Goal: Task Accomplishment & Management: Manage account settings

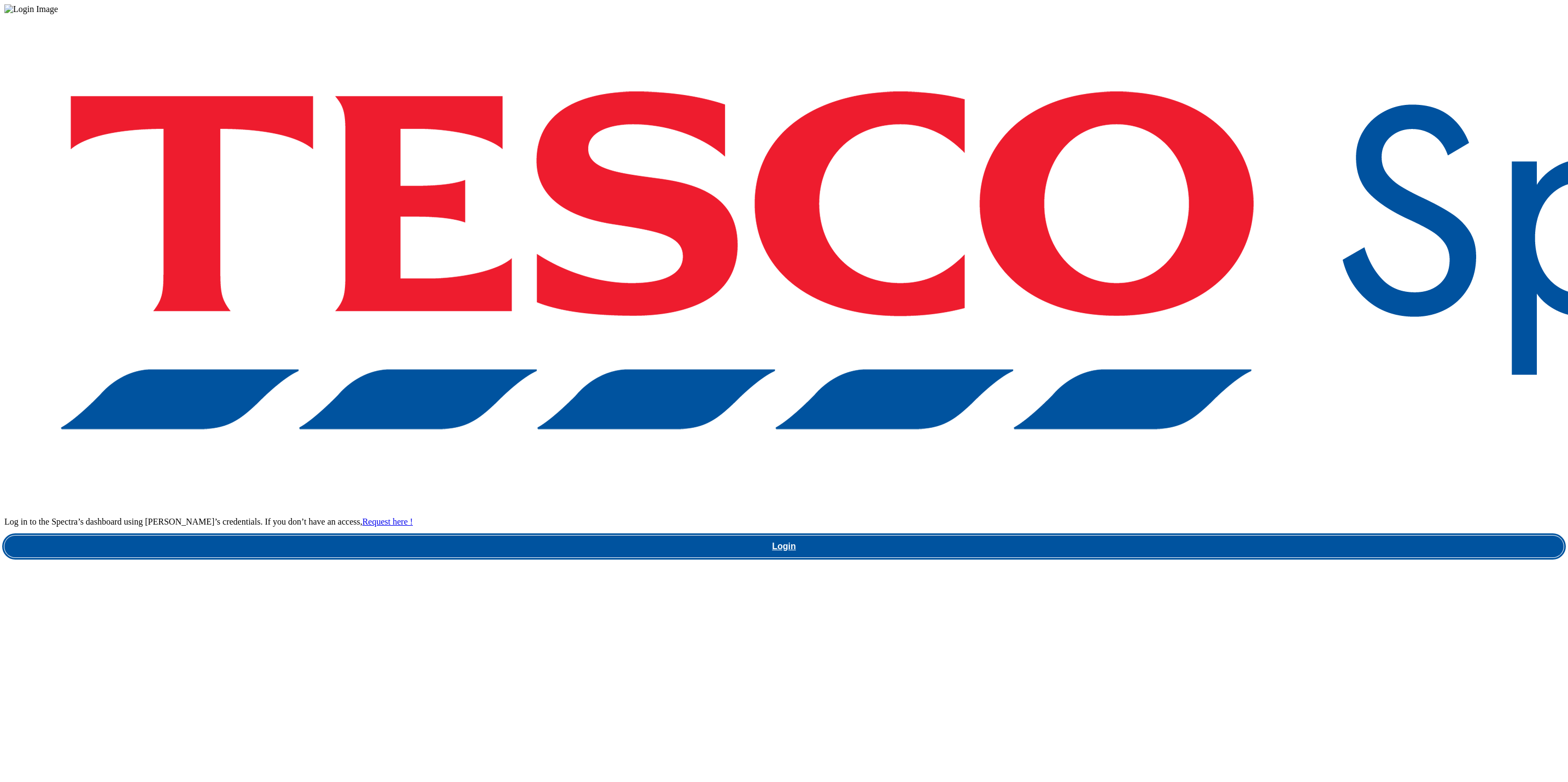
click at [1150, 535] on link "Login" at bounding box center [784, 546] width 1560 height 22
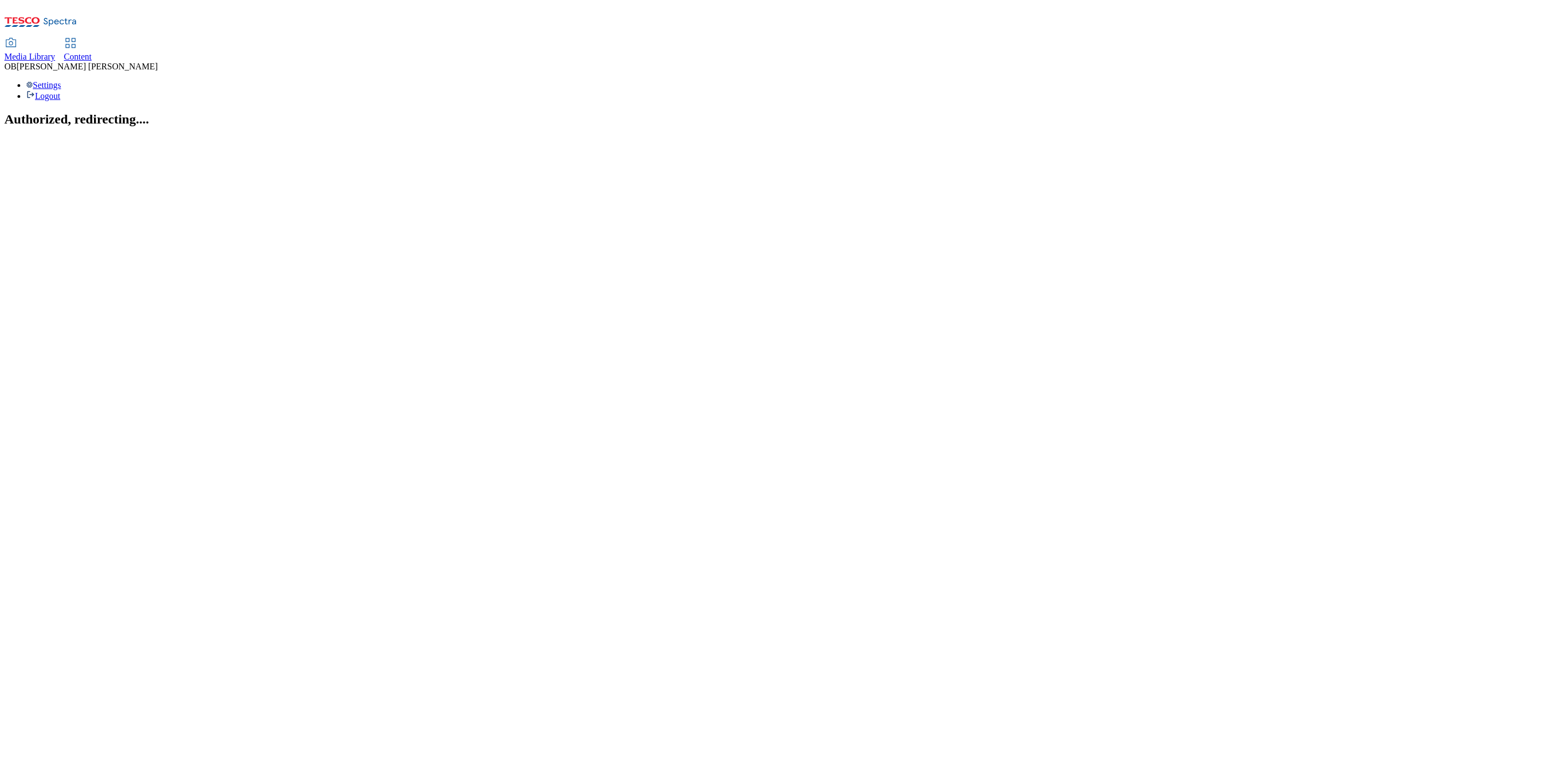
click at [92, 52] on span "Content" at bounding box center [78, 57] width 28 height 9
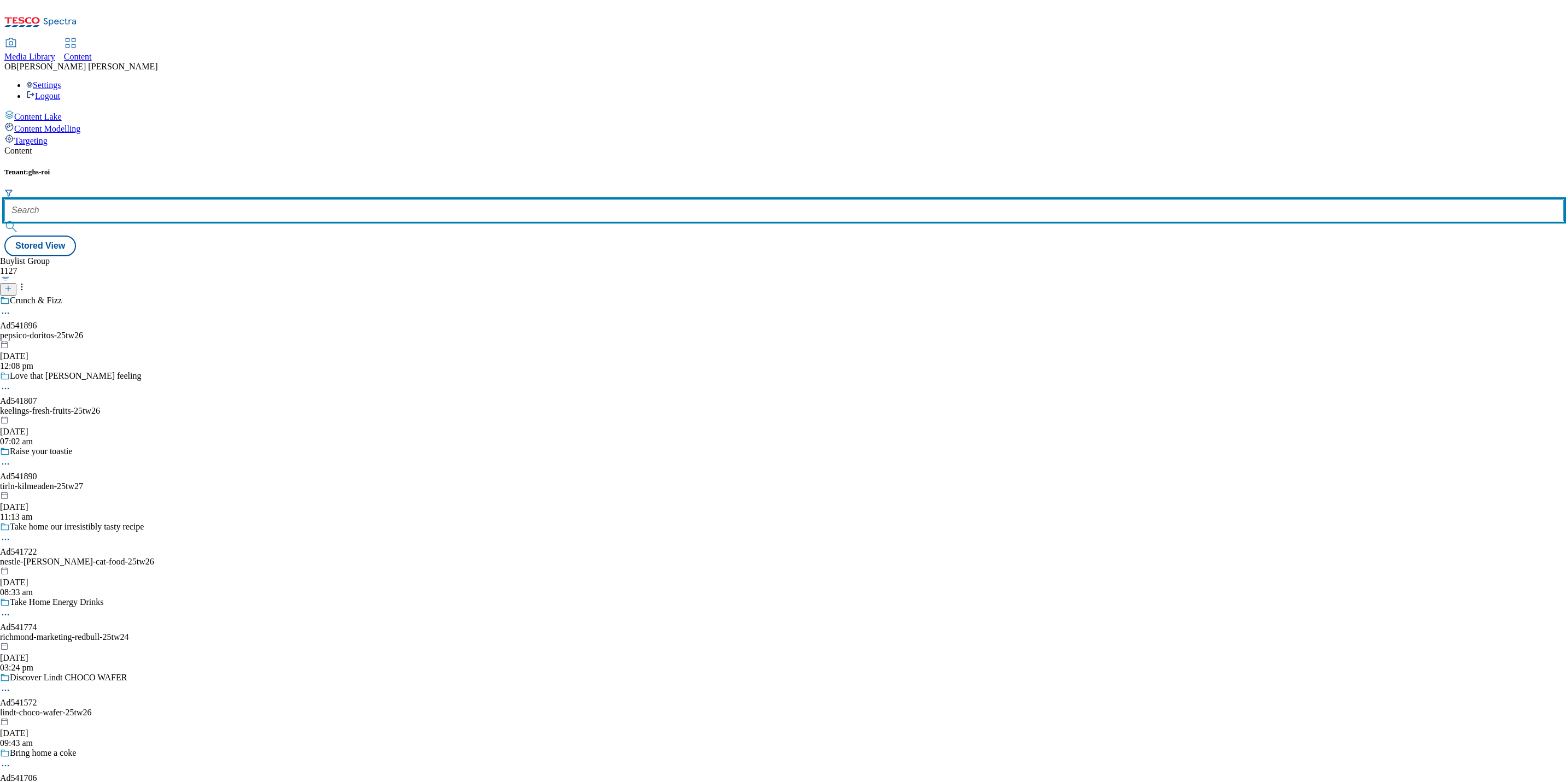
click at [256, 200] on input "text" at bounding box center [784, 210] width 1560 height 22
click at [233, 200] on input "text" at bounding box center [784, 210] width 1560 height 22
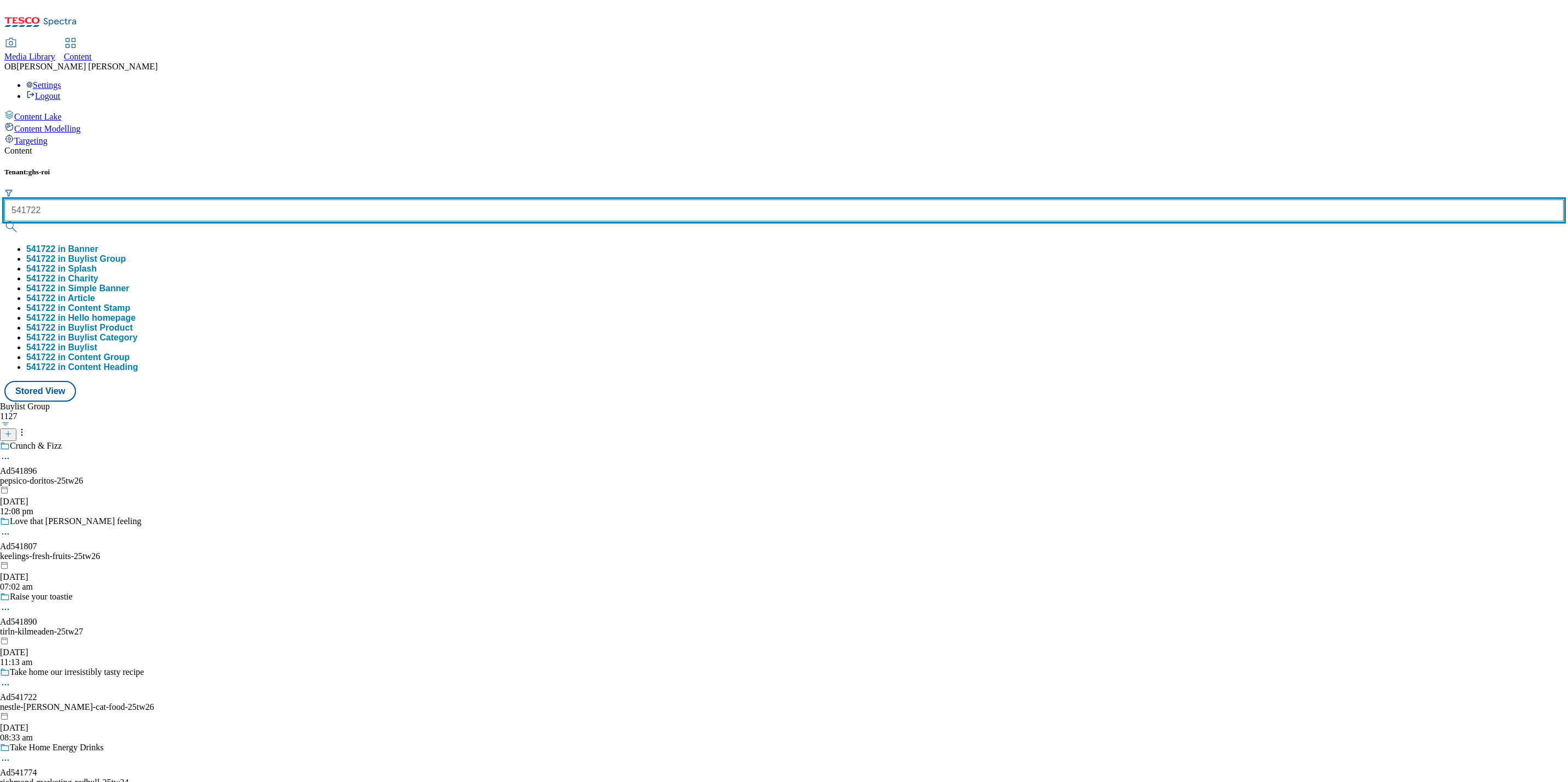
type input "541722"
click at [5, 221] on button "submit" at bounding box center [12, 227] width 15 height 11
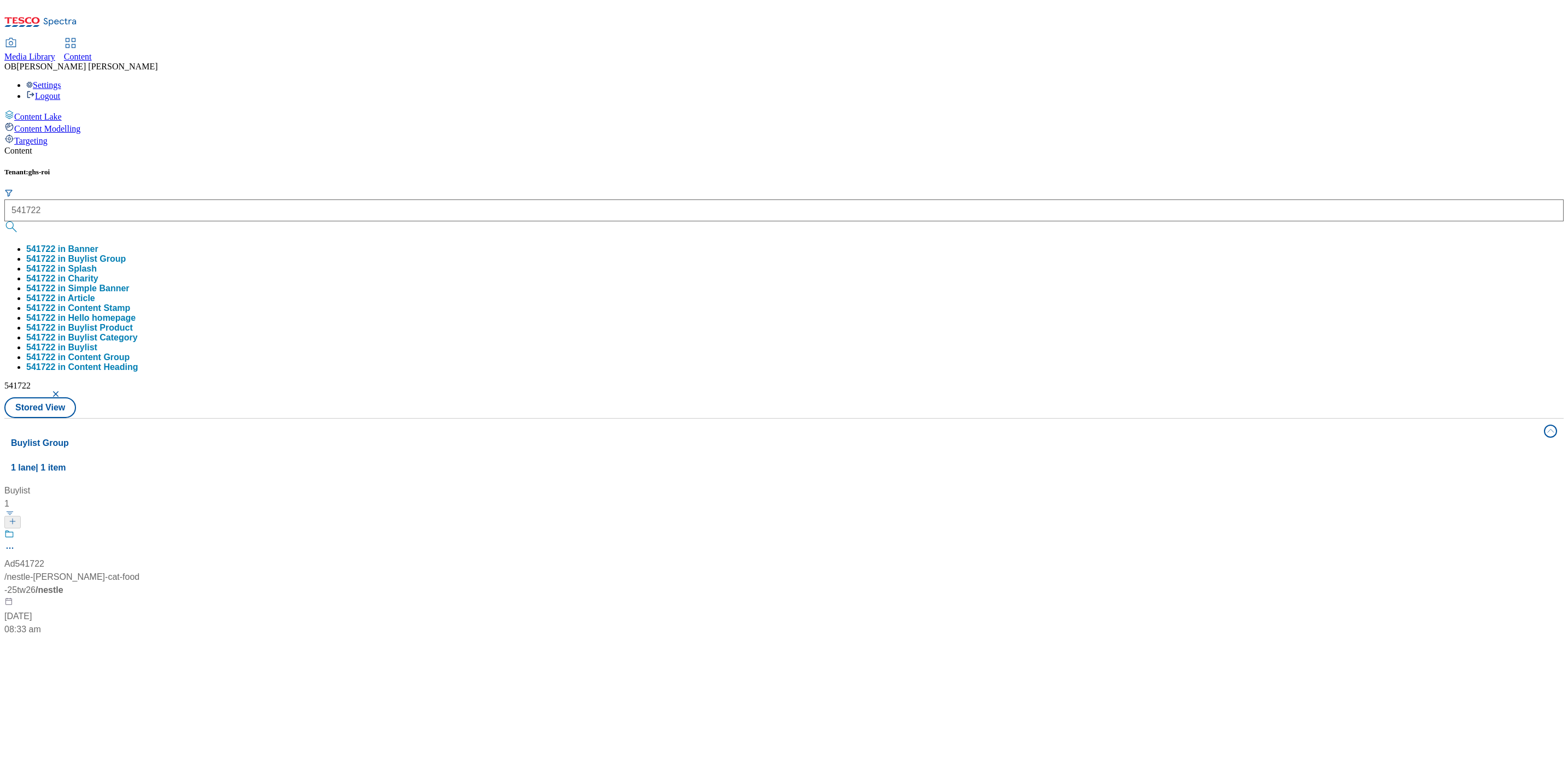
click at [414, 484] on div "Buylist 1 Ad541722 / nestle-felix-cat-food-25tw26 / nestle 18 Aug 2025 08:33 am" at bounding box center [784, 484] width 1546 height 0
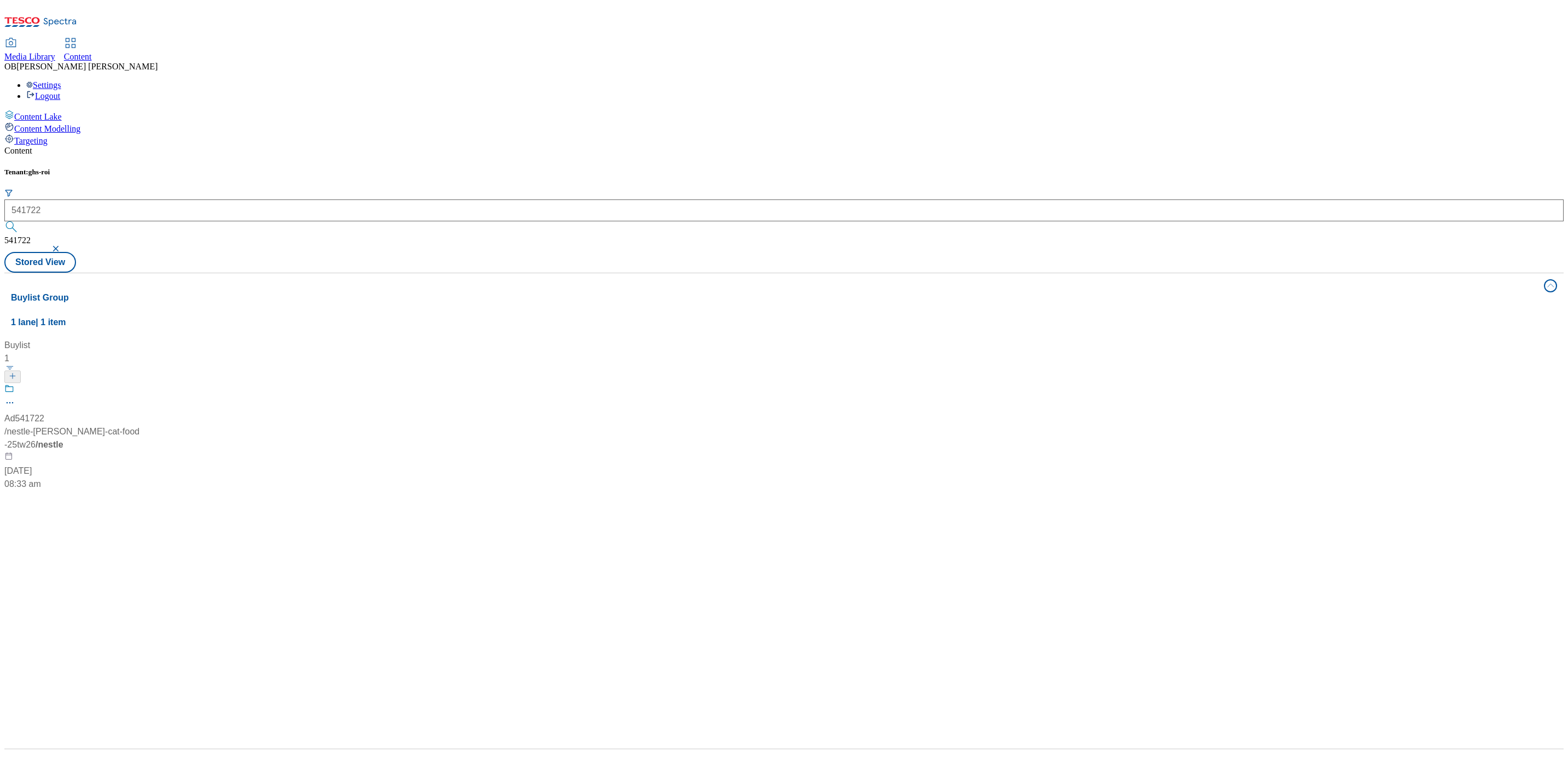
click at [141, 383] on div at bounding box center [73, 397] width 137 height 28
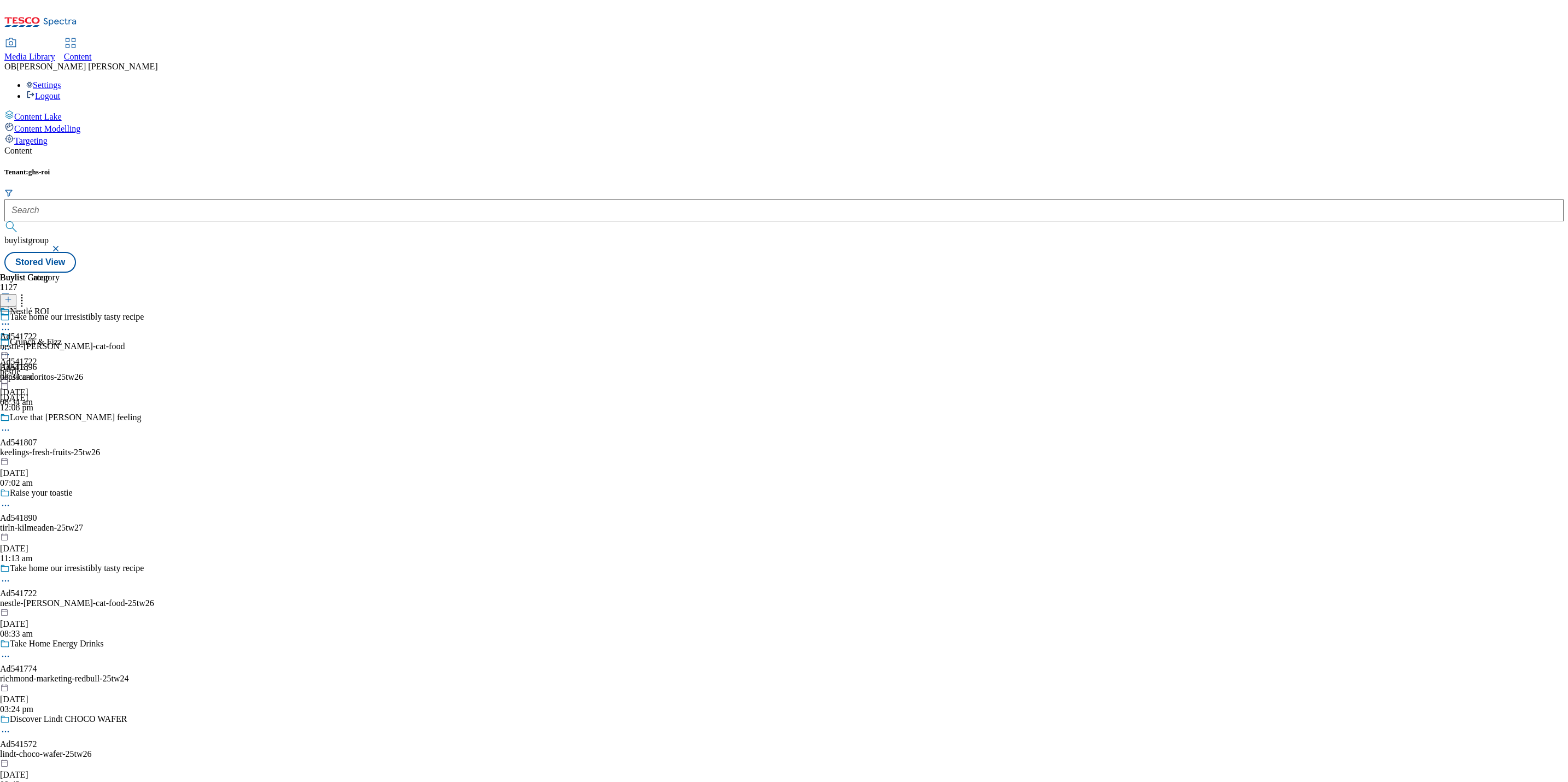
click at [125, 342] on div "nestle-felix-cat-food" at bounding box center [62, 346] width 125 height 10
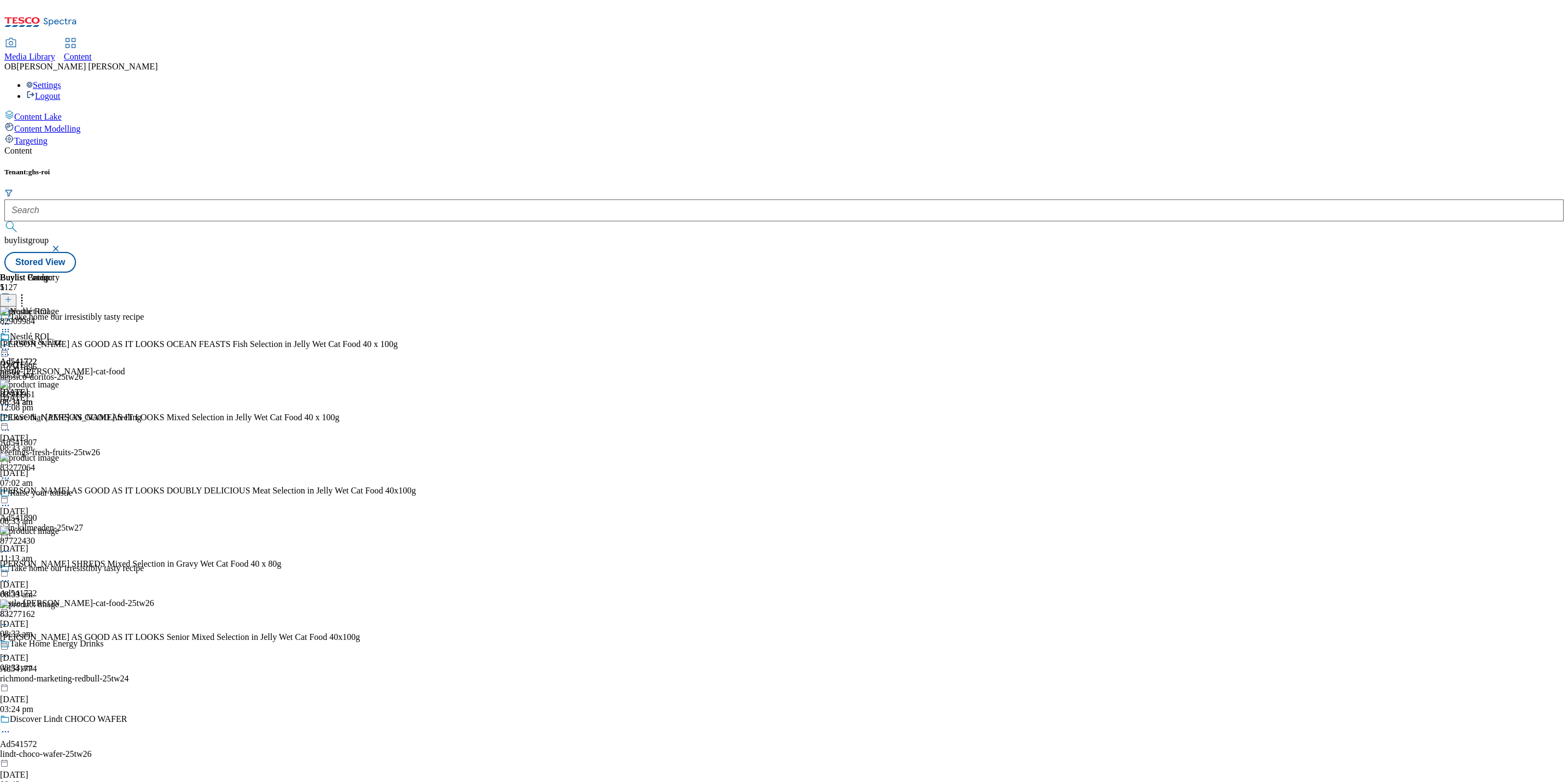
click at [37, 332] on div "Ad541722 nestle 18 Aug 2025 08:34 am" at bounding box center [18, 369] width 37 height 75
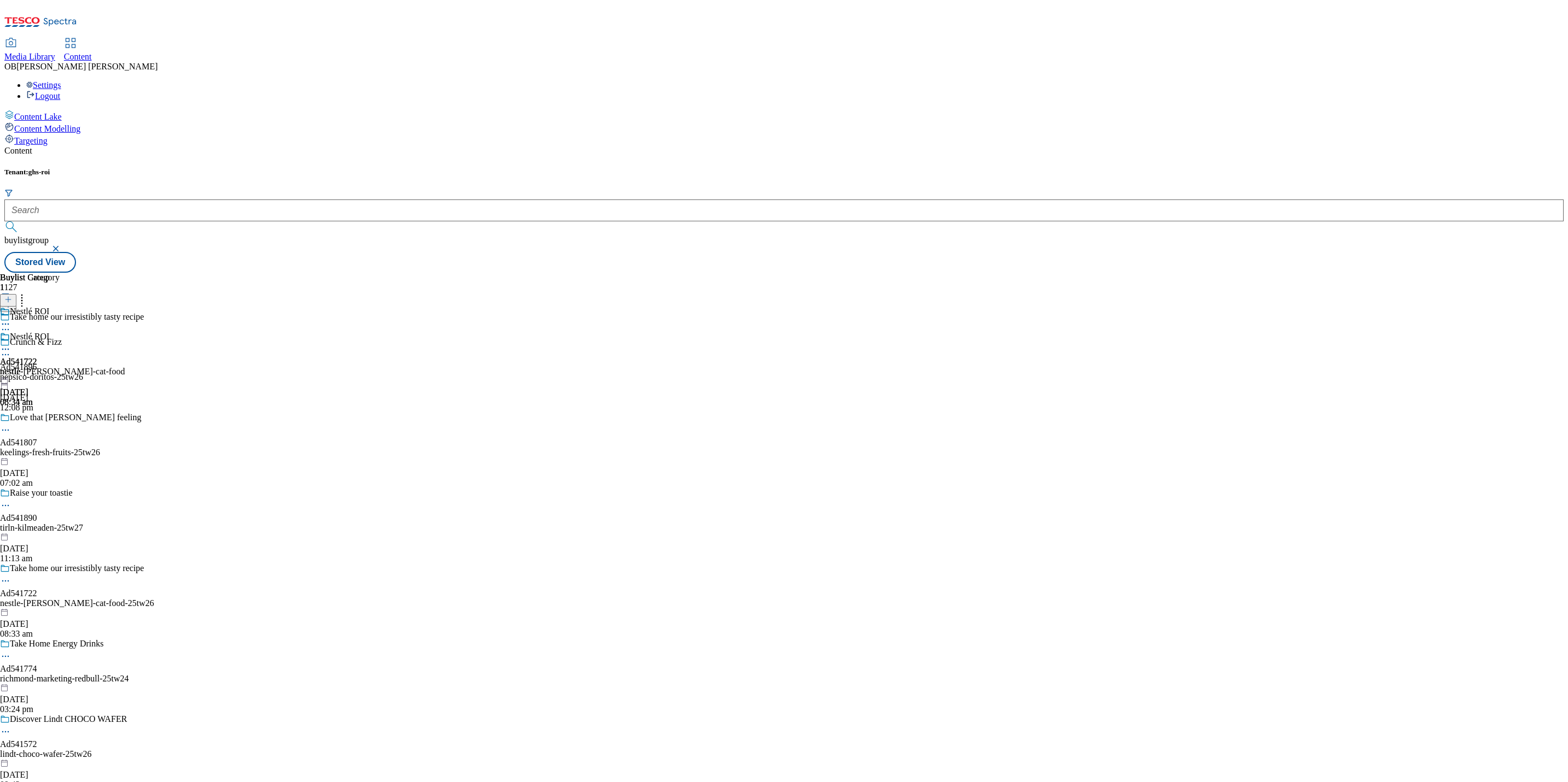
click at [37, 332] on div "Ad541722 nestle 18 Aug 2025 08:34 am" at bounding box center [18, 369] width 37 height 75
click at [11, 343] on icon at bounding box center [5, 349] width 11 height 11
click at [69, 469] on span "Un-publish" at bounding box center [51, 472] width 35 height 8
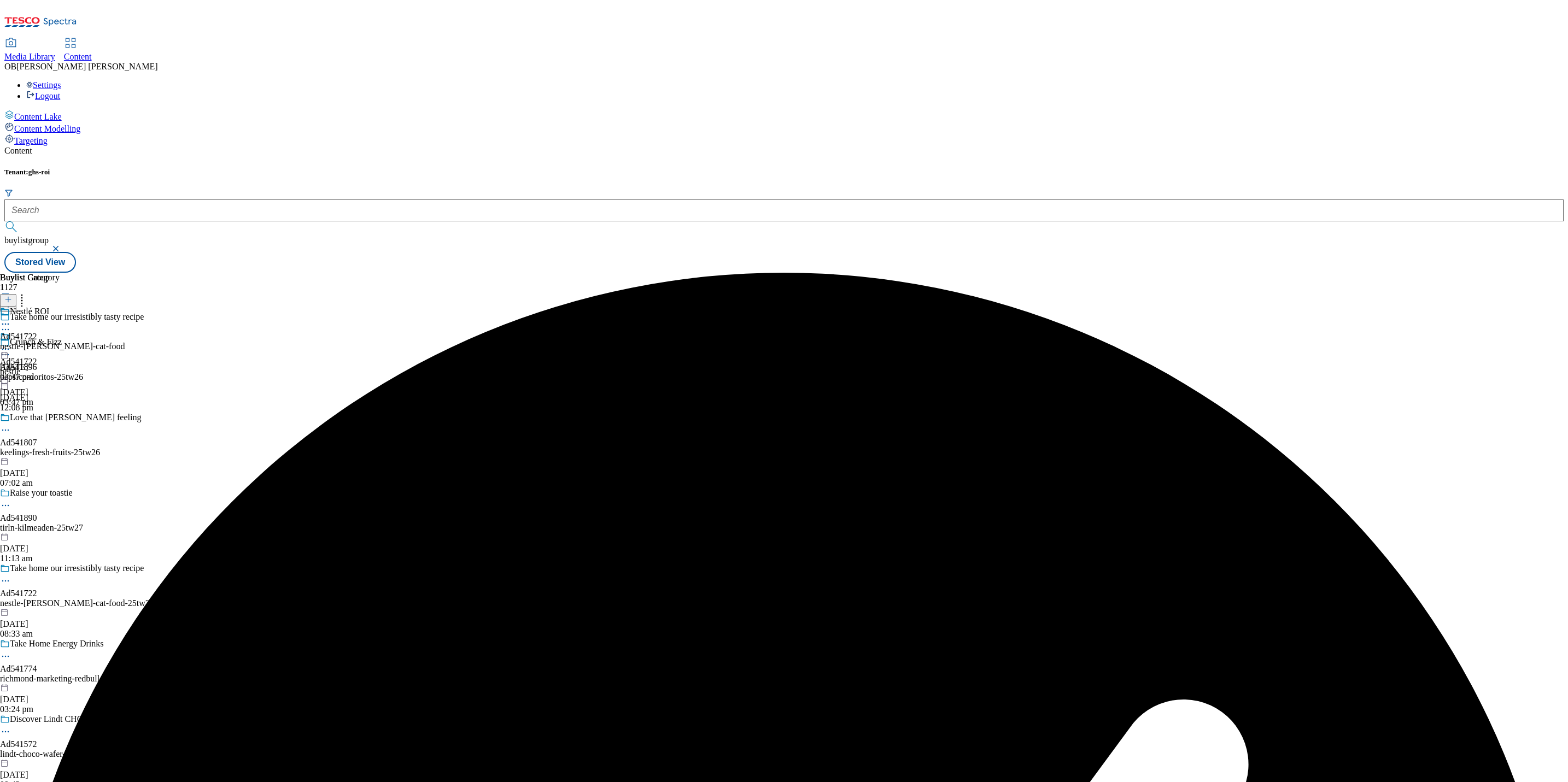
click at [37, 332] on div "Ad541722 nestle 19 Aug 2025 03:47 pm" at bounding box center [18, 369] width 37 height 75
click at [11, 343] on icon at bounding box center [5, 349] width 11 height 11
click at [71, 431] on span "Un-preview" at bounding box center [52, 435] width 37 height 8
click at [11, 343] on icon at bounding box center [5, 349] width 11 height 11
click at [60, 419] on span "Preview" at bounding box center [46, 422] width 25 height 8
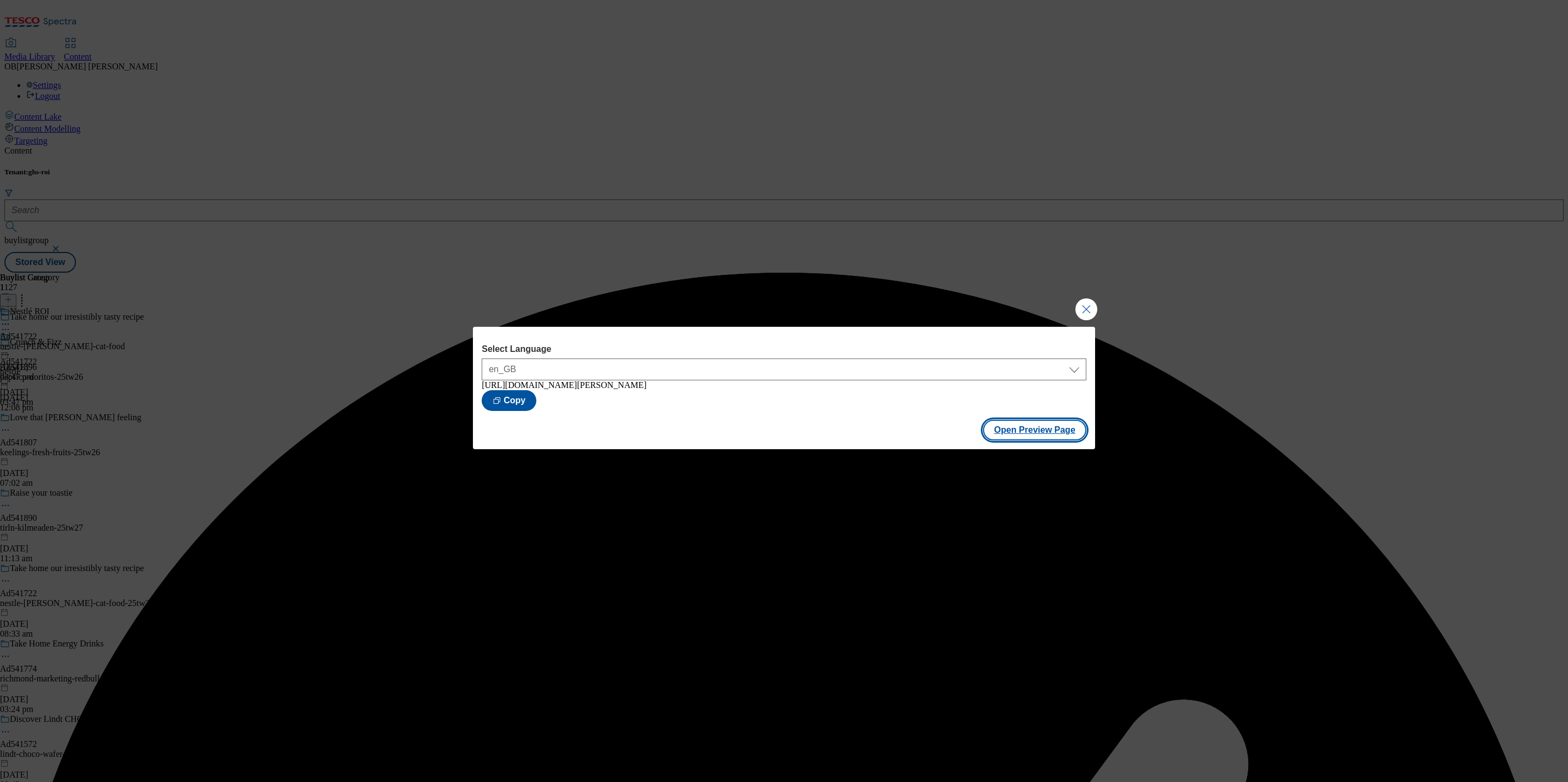
click at [1045, 431] on button "Open Preview Page" at bounding box center [1035, 429] width 103 height 21
click at [1080, 303] on button "Close Modal" at bounding box center [1086, 309] width 22 height 22
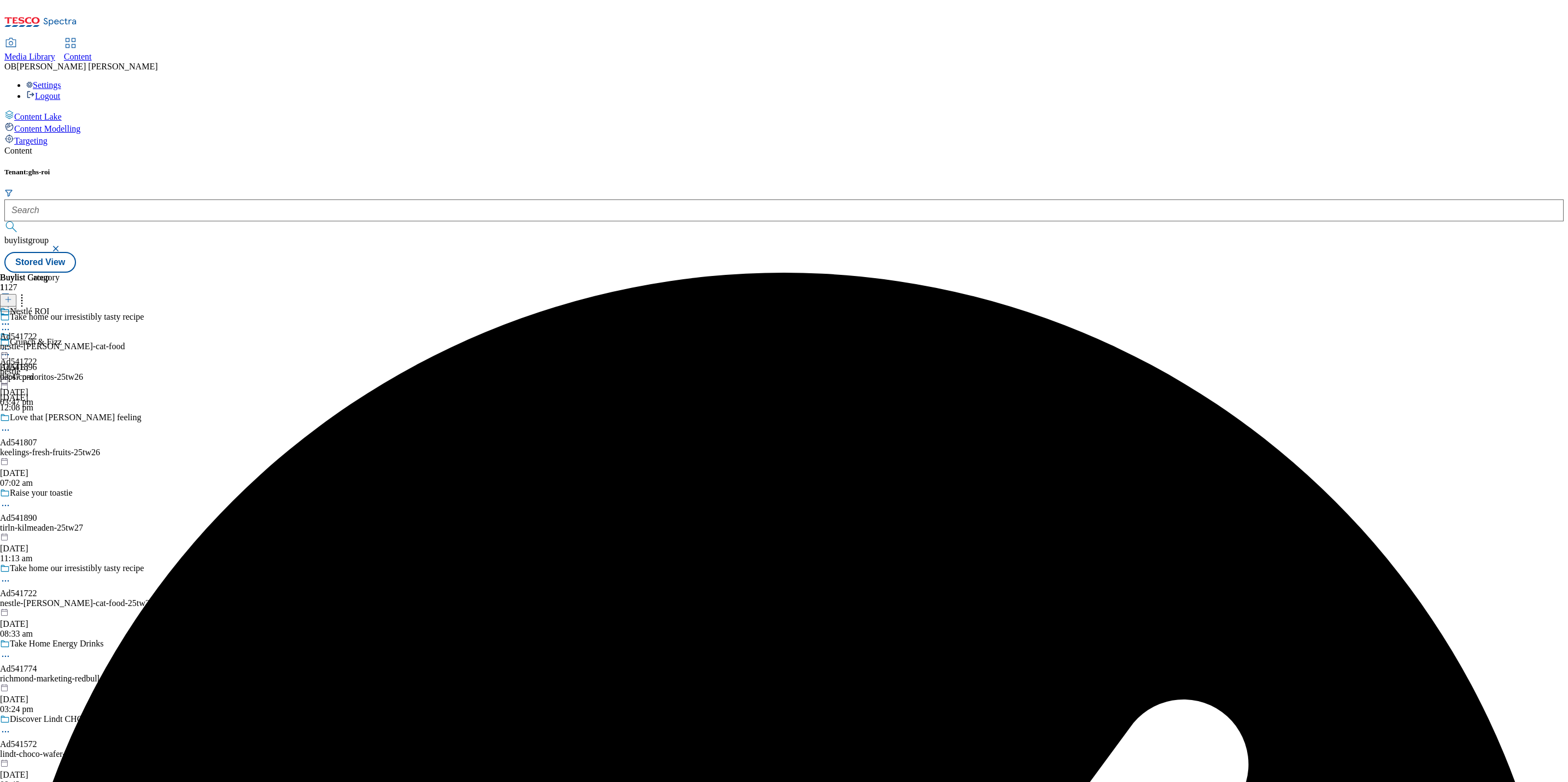
click at [11, 343] on icon at bounding box center [5, 349] width 11 height 11
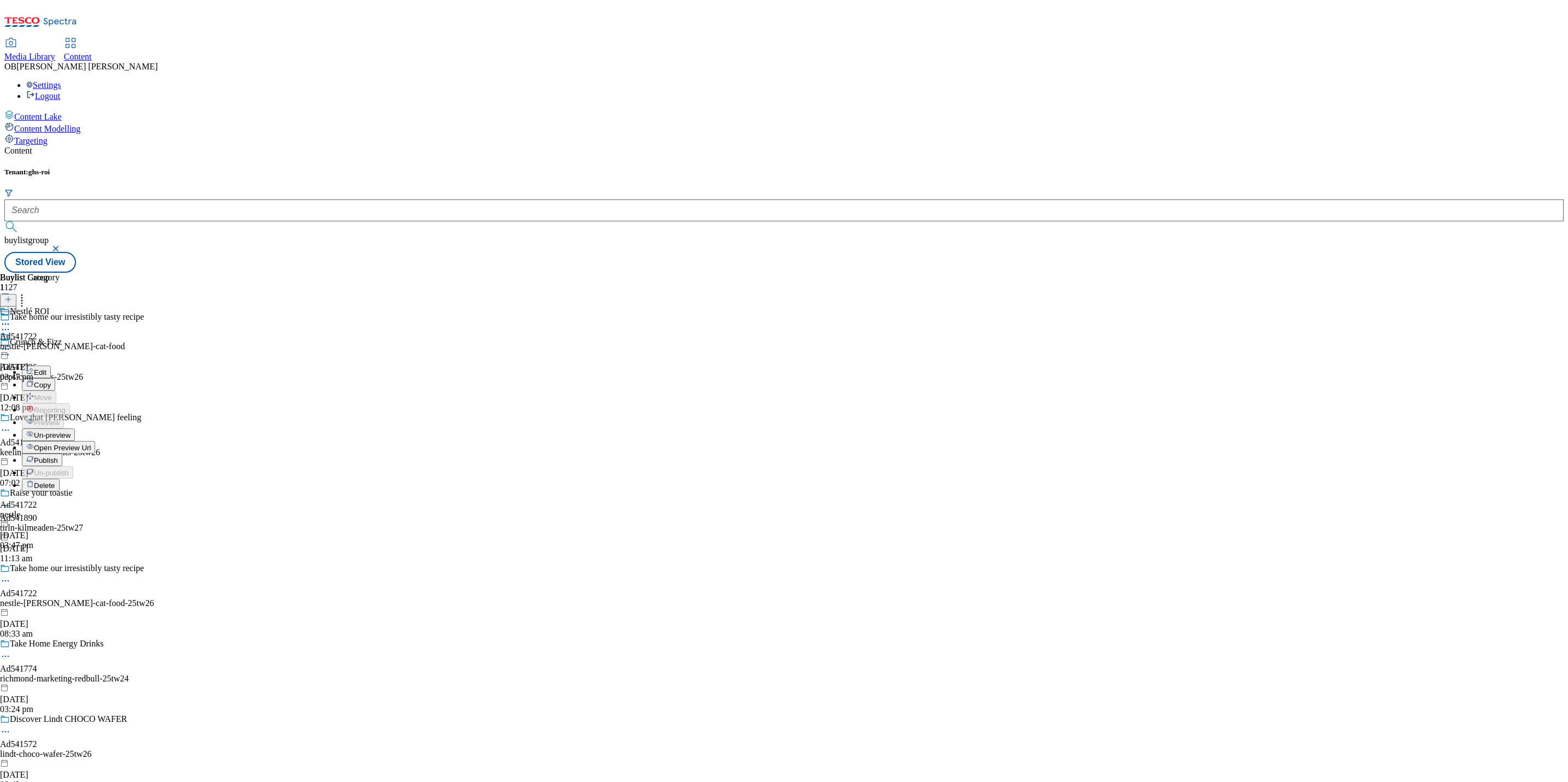
click at [58, 456] on span "Publish" at bounding box center [45, 460] width 24 height 8
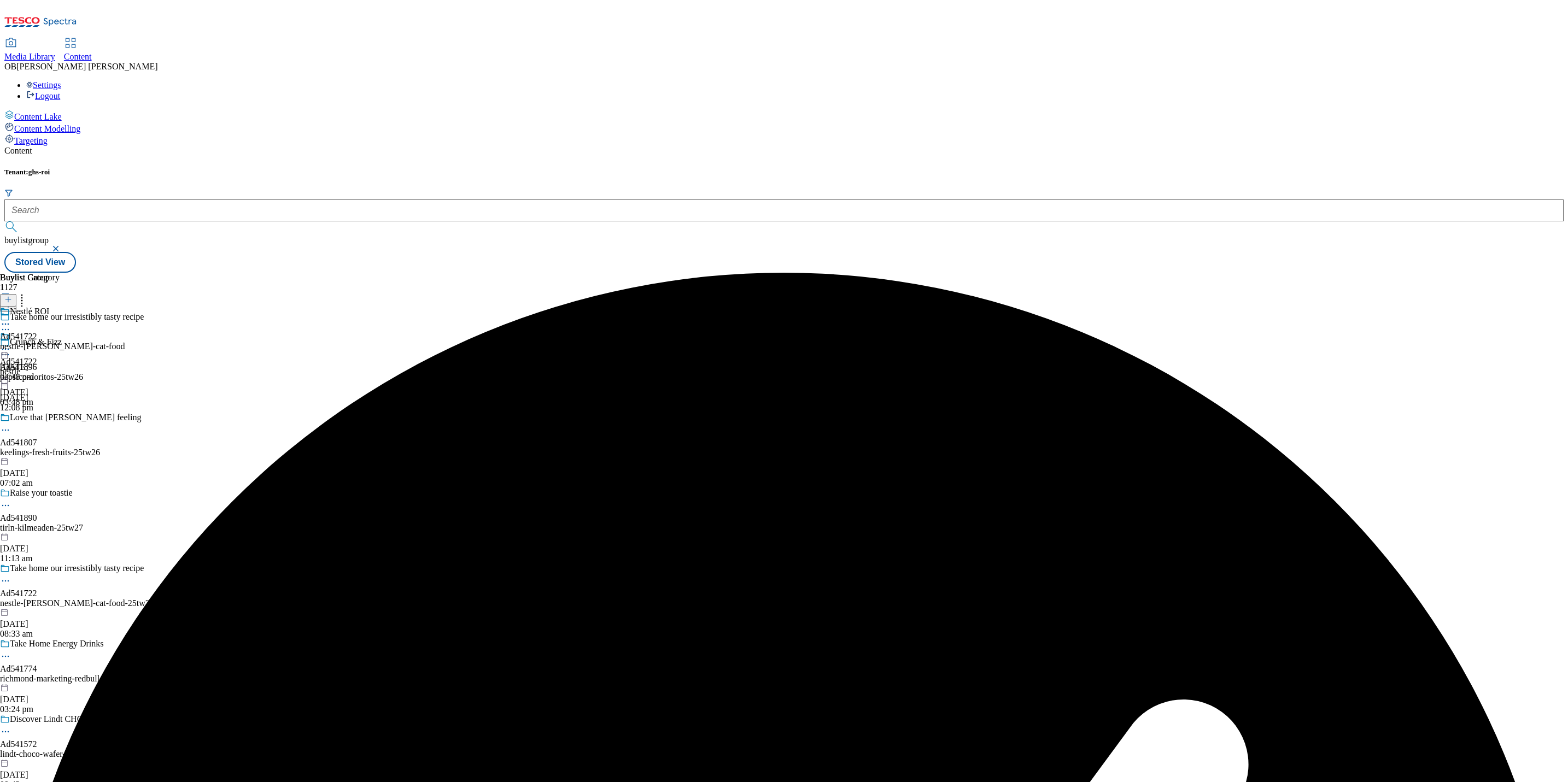
click at [125, 307] on div "Nestlé ROI Ad541722 nestle-felix-cat-food 19 Aug 2025 03:48 pm" at bounding box center [62, 344] width 125 height 75
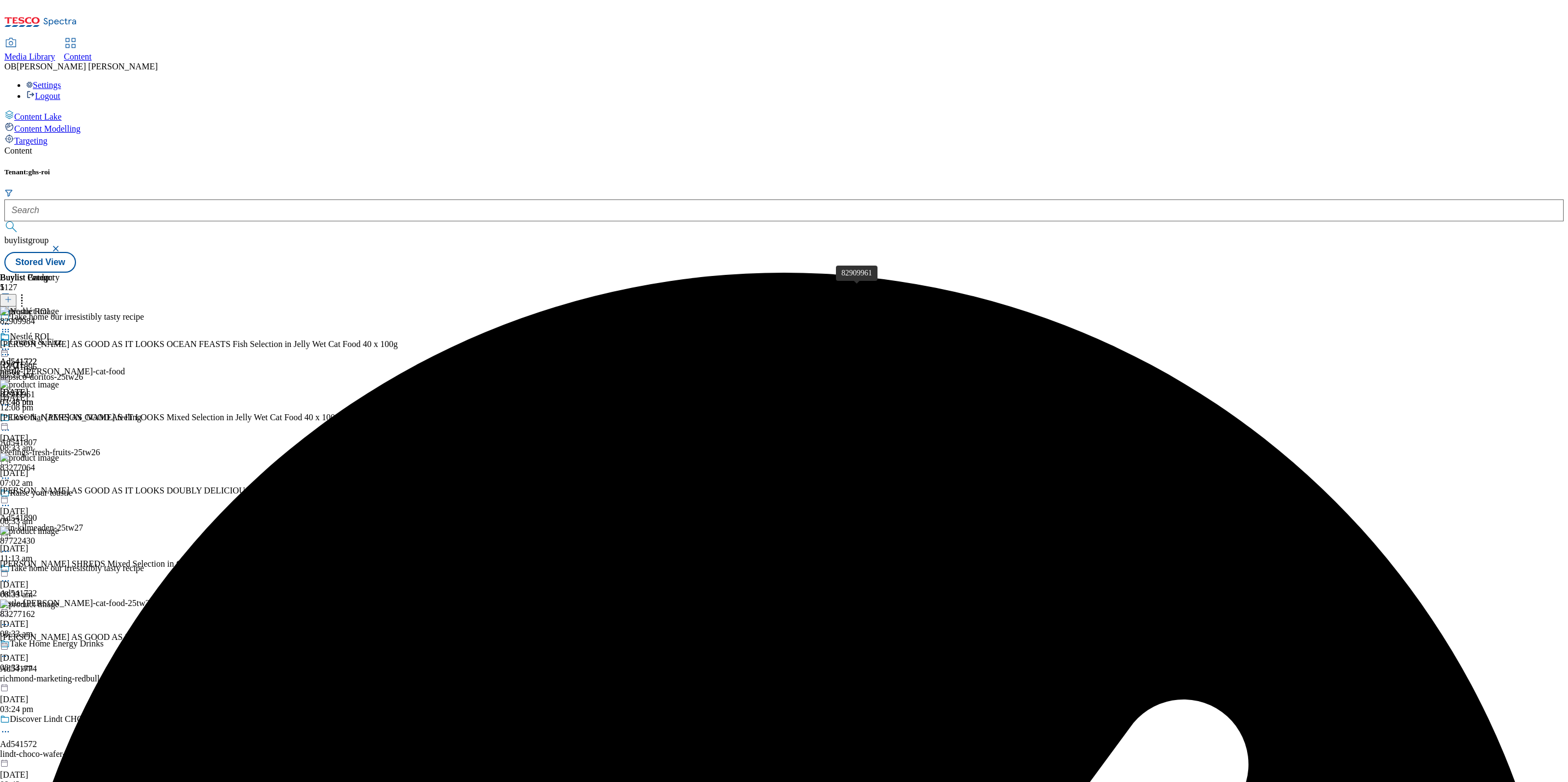
scroll to position [220, 0]
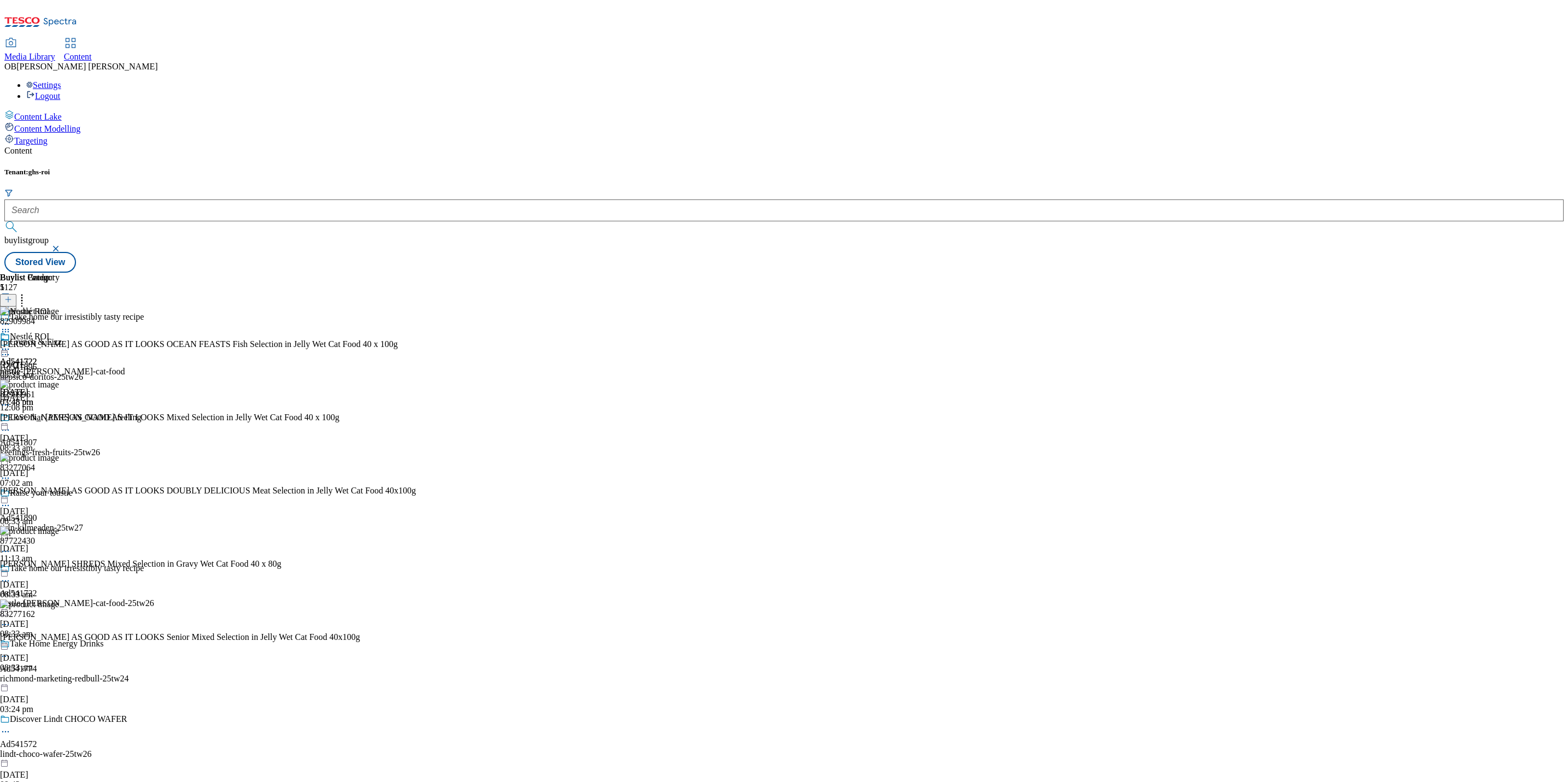
click at [59, 599] on img at bounding box center [29, 604] width 59 height 10
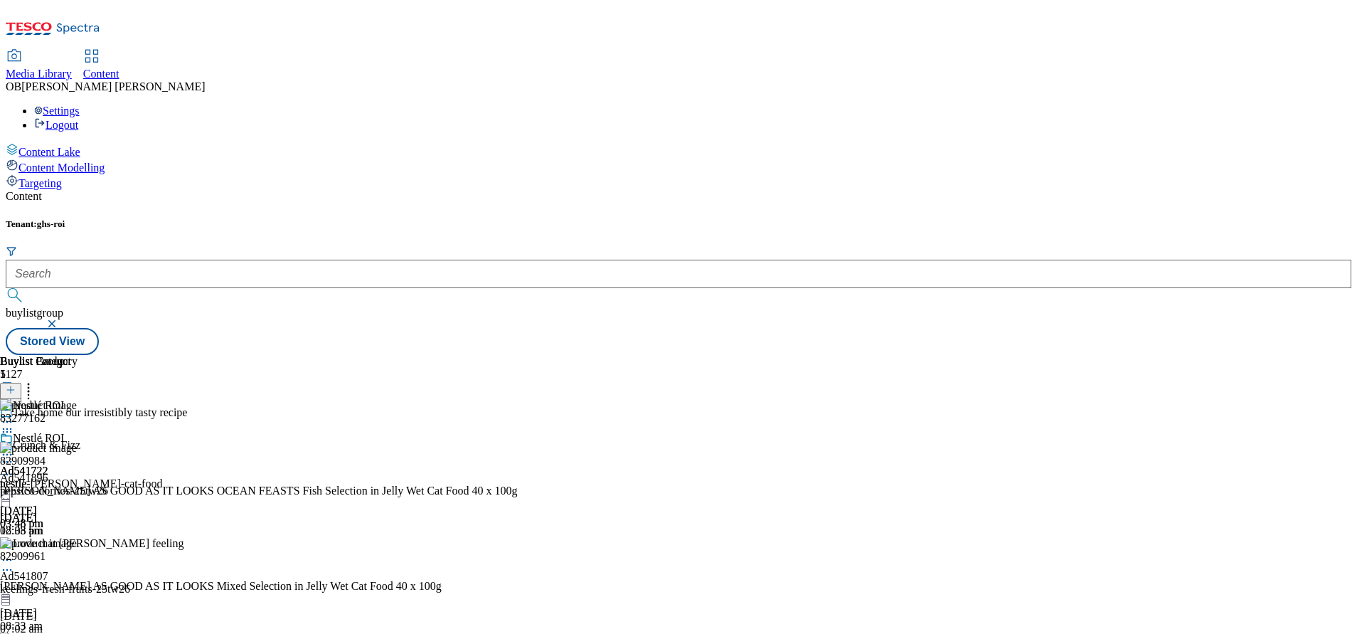
click at [48, 530] on div "Ad541722 nestle 19 Aug 2025 03:48 pm" at bounding box center [24, 481] width 48 height 98
